Goal: Task Accomplishment & Management: Use online tool/utility

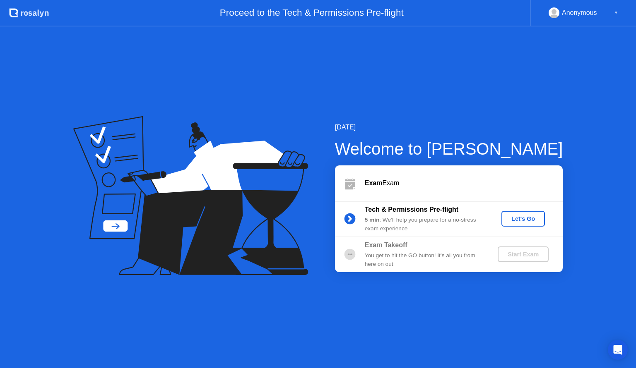
click at [537, 225] on button "Let's Go" at bounding box center [522, 219] width 43 height 16
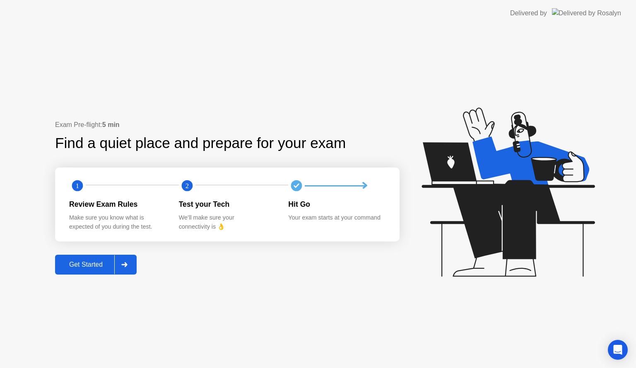
click at [93, 262] on div "Get Started" at bounding box center [86, 264] width 57 height 7
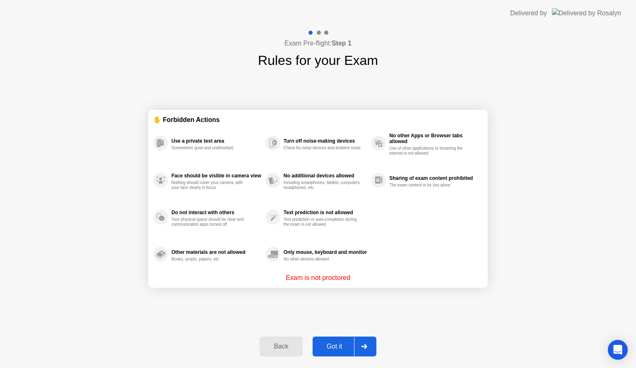
click at [333, 341] on button "Got it" at bounding box center [345, 347] width 64 height 20
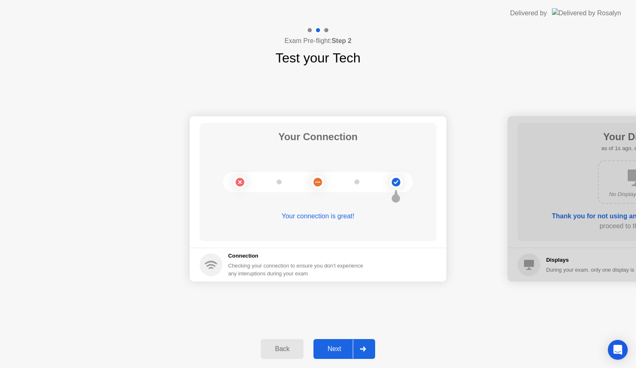
click at [337, 347] on div "Next" at bounding box center [334, 349] width 37 height 7
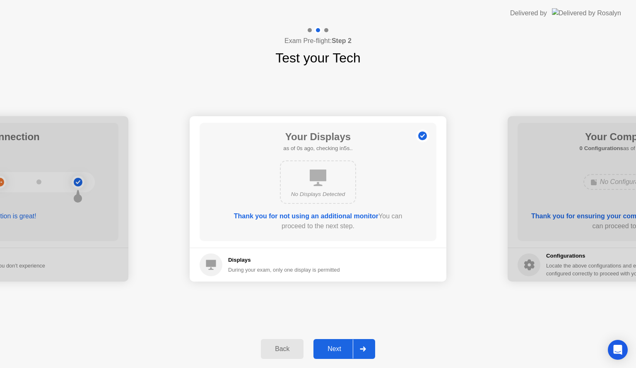
click at [337, 347] on div "Next" at bounding box center [334, 349] width 37 height 7
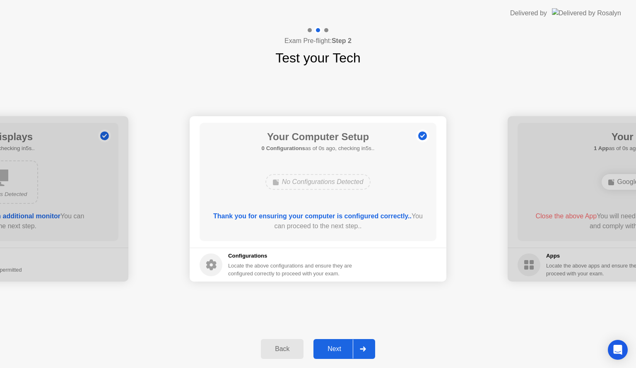
click at [337, 347] on div "Next" at bounding box center [334, 349] width 37 height 7
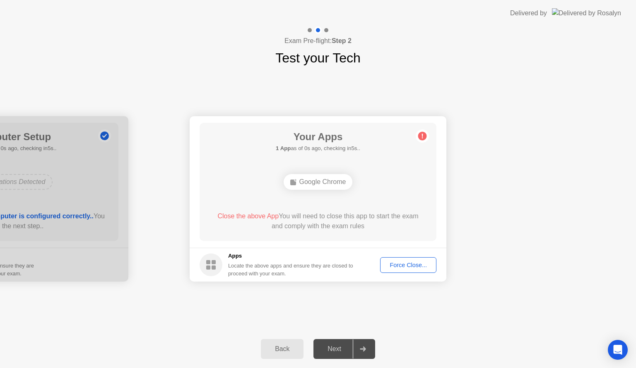
click at [394, 266] on div "Force Close..." at bounding box center [408, 265] width 51 height 7
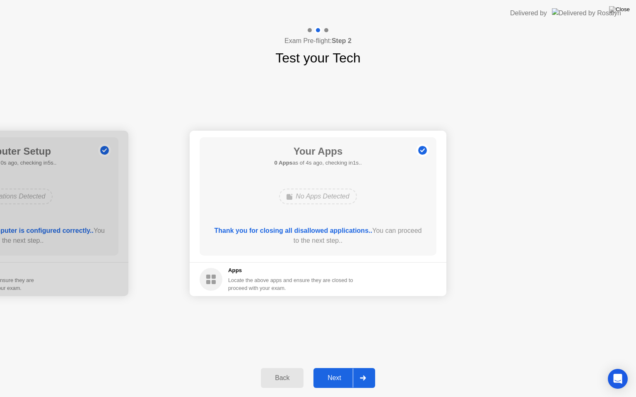
click at [348, 368] on div "Next" at bounding box center [334, 378] width 37 height 7
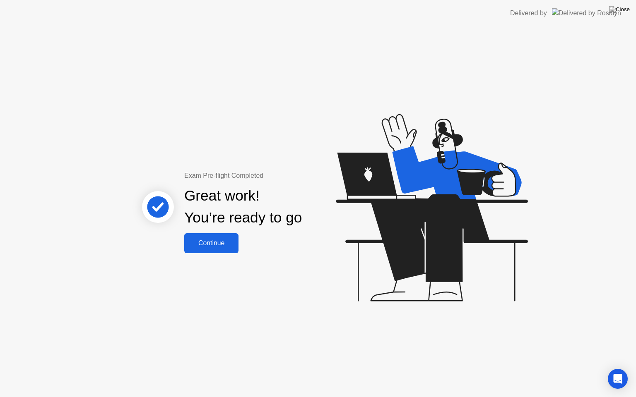
click at [198, 248] on button "Continue" at bounding box center [211, 244] width 54 height 20
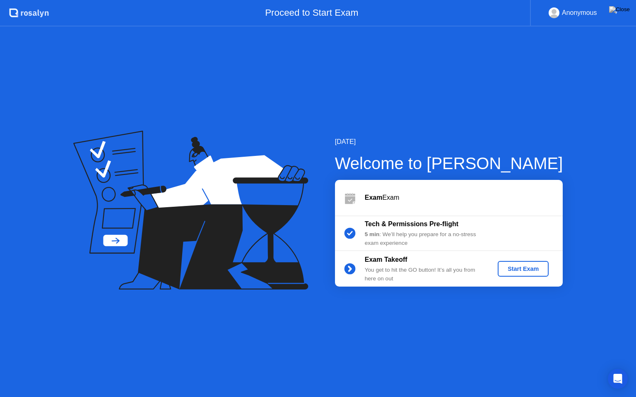
click at [542, 267] on div "Start Exam" at bounding box center [523, 269] width 44 height 7
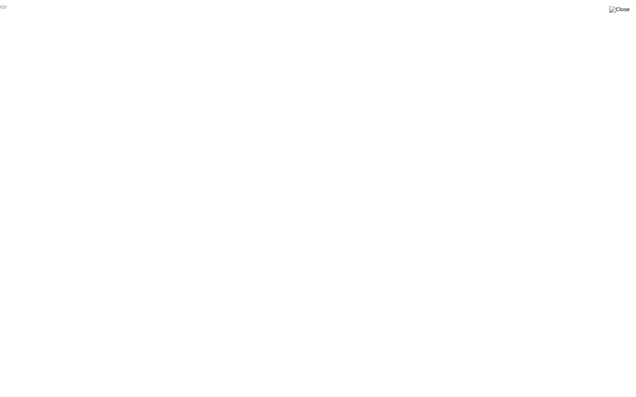
click at [7, 8] on button "End Proctoring Session" at bounding box center [3, 7] width 7 height 2
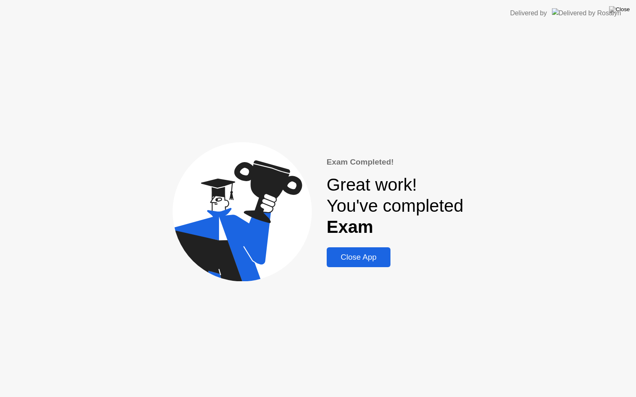
click at [365, 254] on div "Close App" at bounding box center [358, 257] width 59 height 9
